Goal: Information Seeking & Learning: Learn about a topic

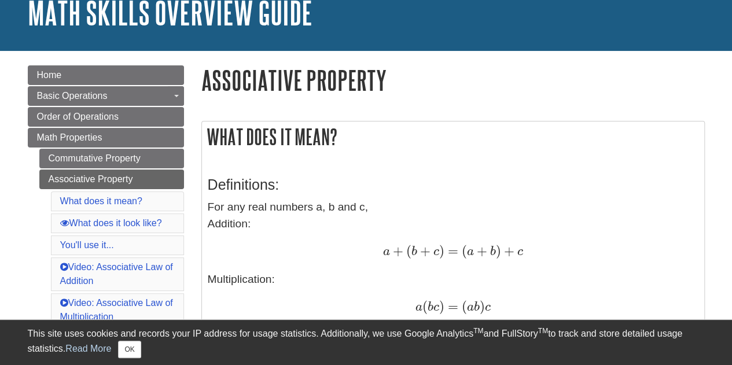
scroll to position [80, 0]
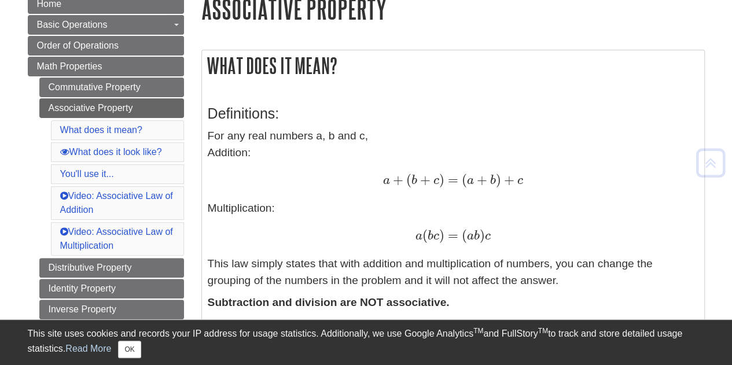
scroll to position [173, 0]
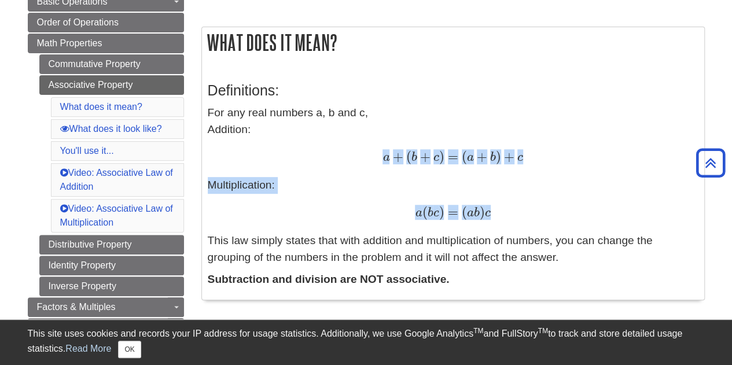
drag, startPoint x: 378, startPoint y: 160, endPoint x: 523, endPoint y: 209, distance: 152.5
click at [523, 209] on p "For any real numbers a, b and c, Addition: a + ( b + c ) = ( a + b ) + c a + ( …" at bounding box center [453, 185] width 490 height 161
drag, startPoint x: 211, startPoint y: 89, endPoint x: 563, endPoint y: 262, distance: 392.9
click at [563, 262] on div "Definitions: For any real numbers a, b and c, Addition: a + ( b + c ) = ( a + b…" at bounding box center [453, 182] width 490 height 223
click at [216, 106] on p "For any real numbers a, b and c, Addition: a + ( b + c ) = ( a + b ) + c a + ( …" at bounding box center [453, 185] width 490 height 161
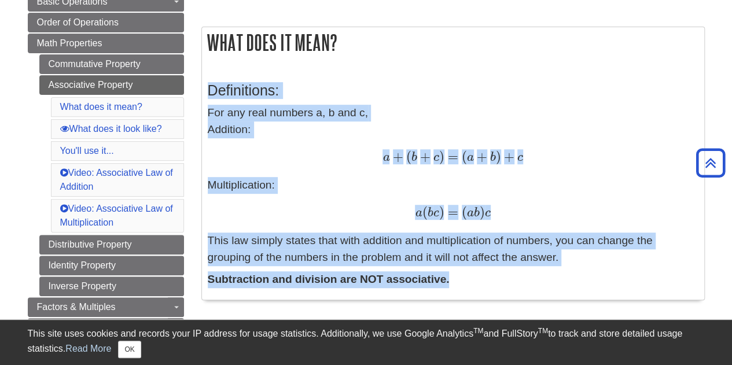
drag, startPoint x: 206, startPoint y: 97, endPoint x: 466, endPoint y: 274, distance: 314.3
click at [466, 274] on div "Definitions: For any real numbers a, b and c, Addition: a + ( b + c ) = ( a + b…" at bounding box center [453, 182] width 502 height 235
copy div "Definitions: For any real numbers a, b and c, Addition: a + ( b + c ) = ( a + b…"
